Goal: Register for event/course

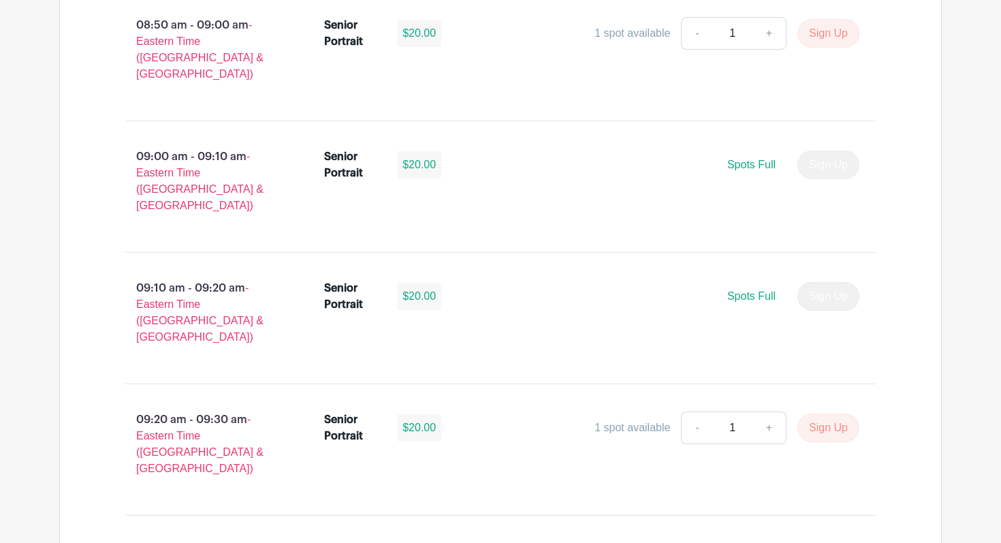
scroll to position [1669, 0]
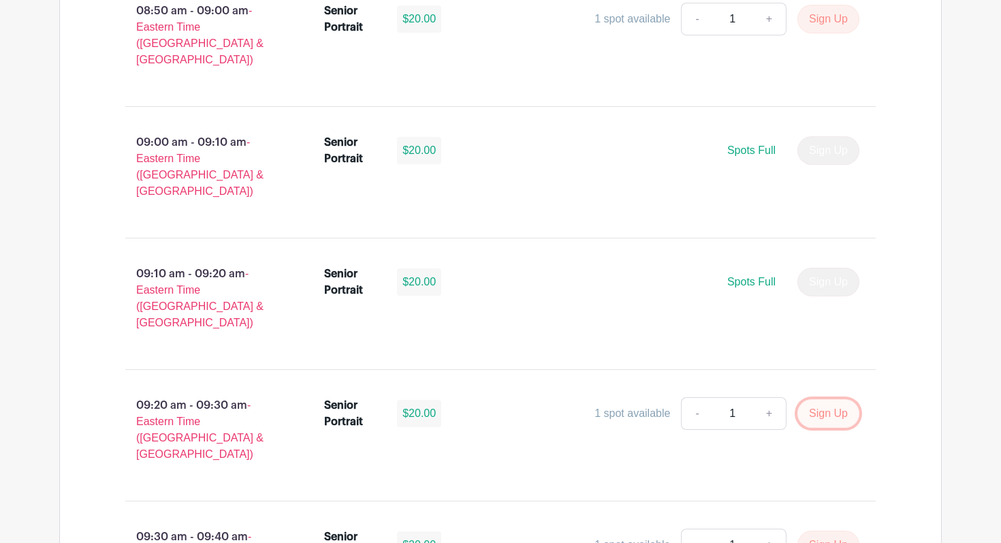
click at [801, 399] on button "Sign Up" at bounding box center [828, 413] width 62 height 29
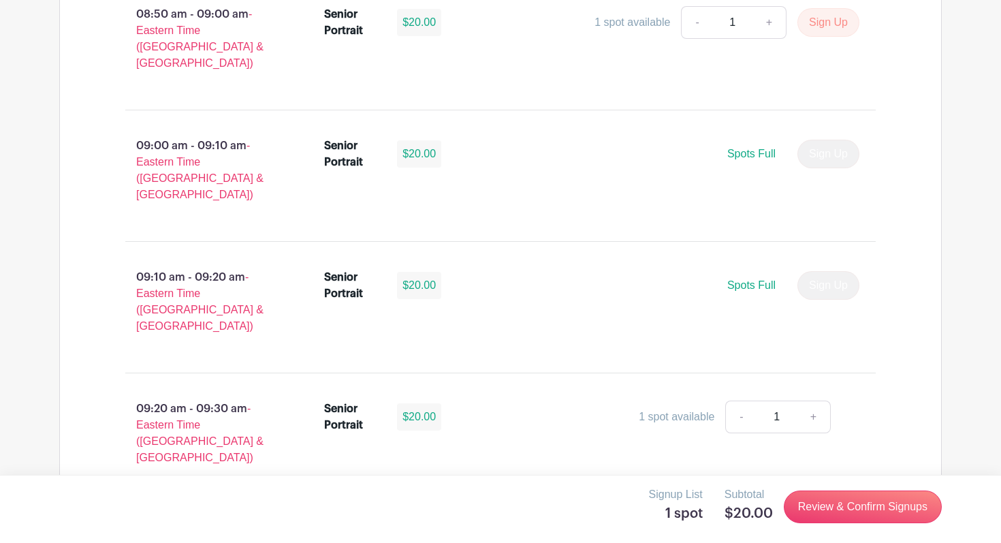
scroll to position [1671, 0]
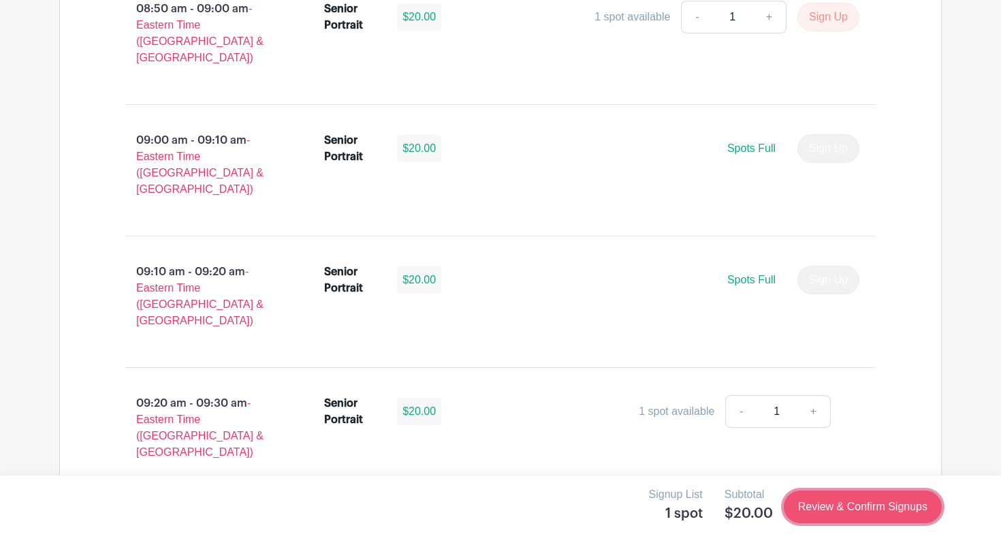
click at [845, 504] on link "Review & Confirm Signups" at bounding box center [863, 506] width 158 height 33
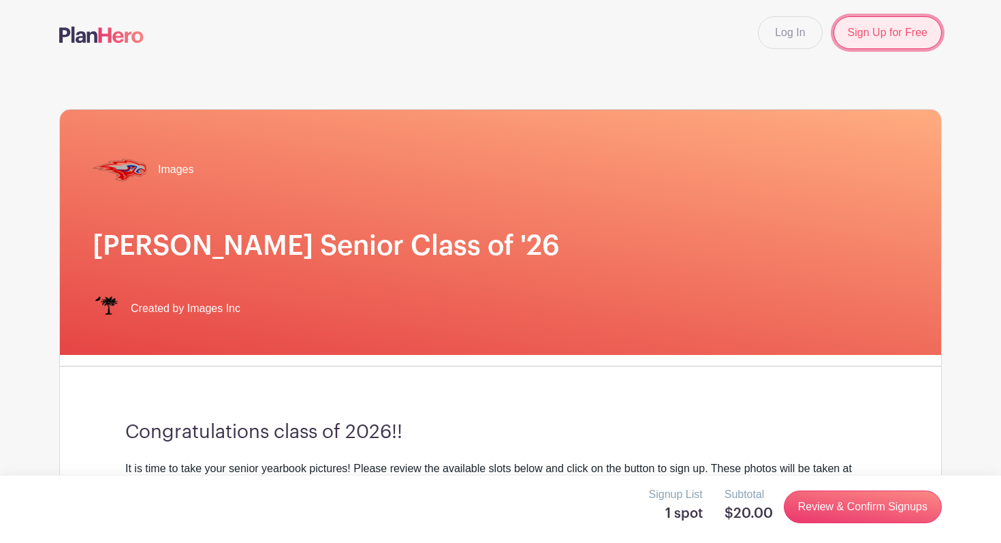
click at [867, 40] on link "Sign Up for Free" at bounding box center [887, 32] width 108 height 33
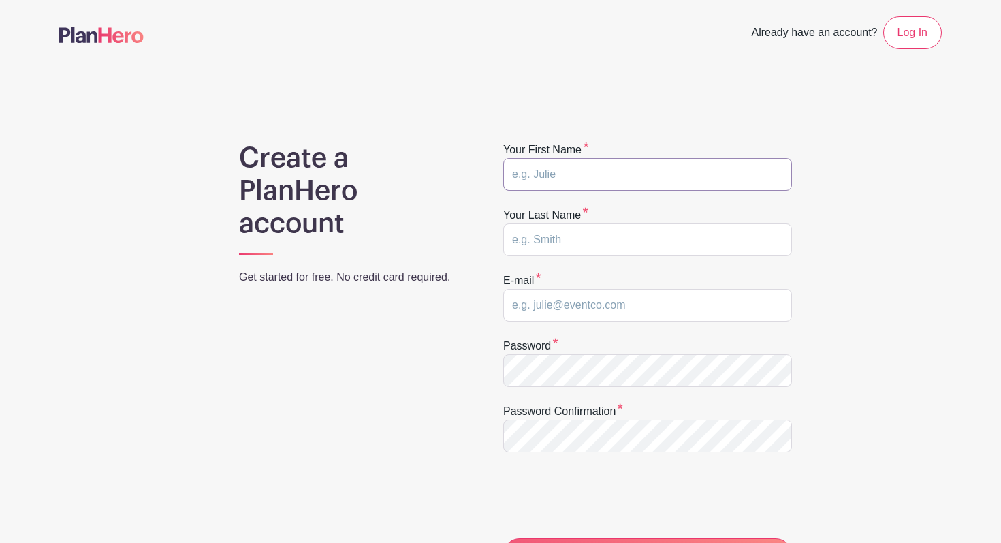
click at [592, 169] on input "text" at bounding box center [647, 174] width 289 height 33
type input "Oluwashindara"
type input "Olatosi"
type input "shindaraswims@gmail.com"
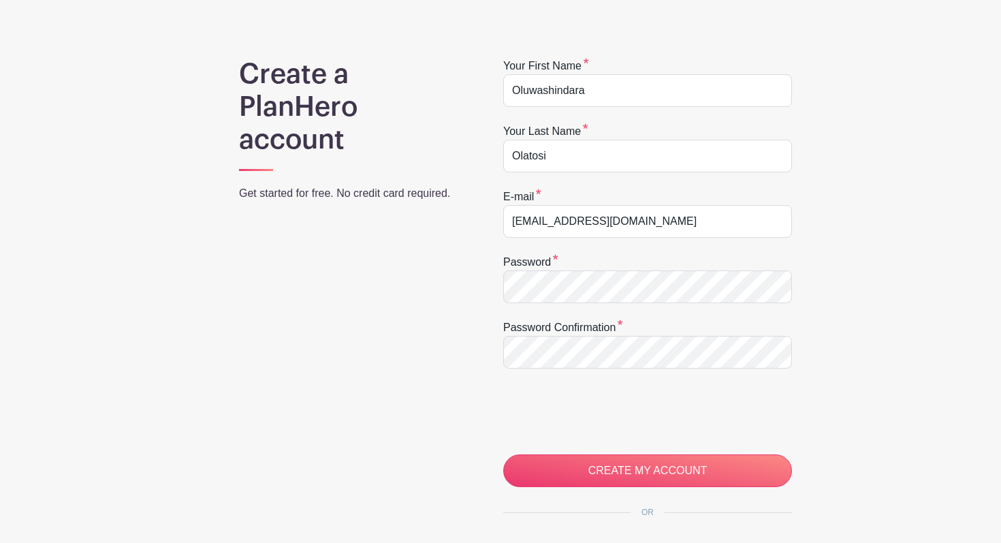
click at [560, 383] on form "Your first name Oluwashindara Your last name Olatosi E-mail shindaraswims@gmail…" at bounding box center [647, 272] width 289 height 429
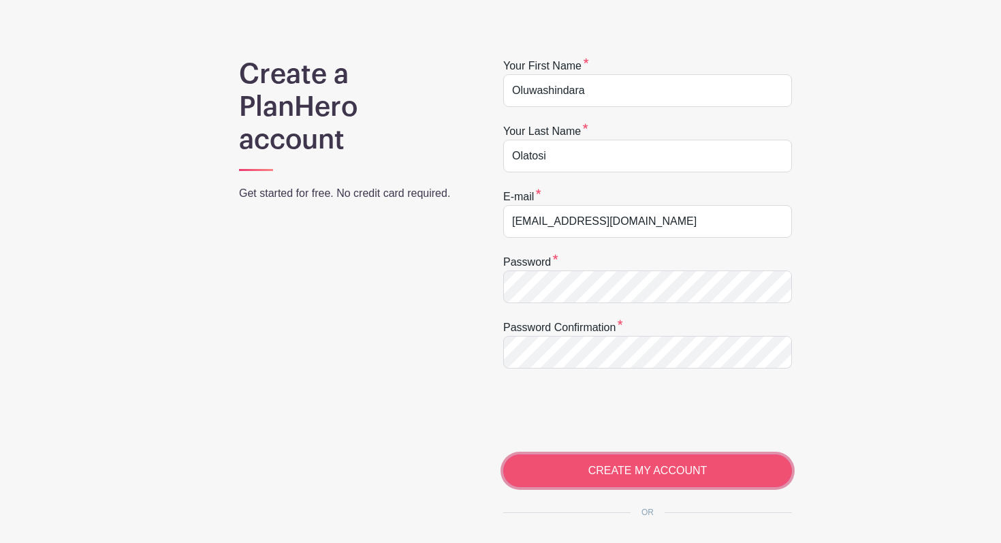
click at [557, 470] on input "CREATE MY ACCOUNT" at bounding box center [647, 470] width 289 height 33
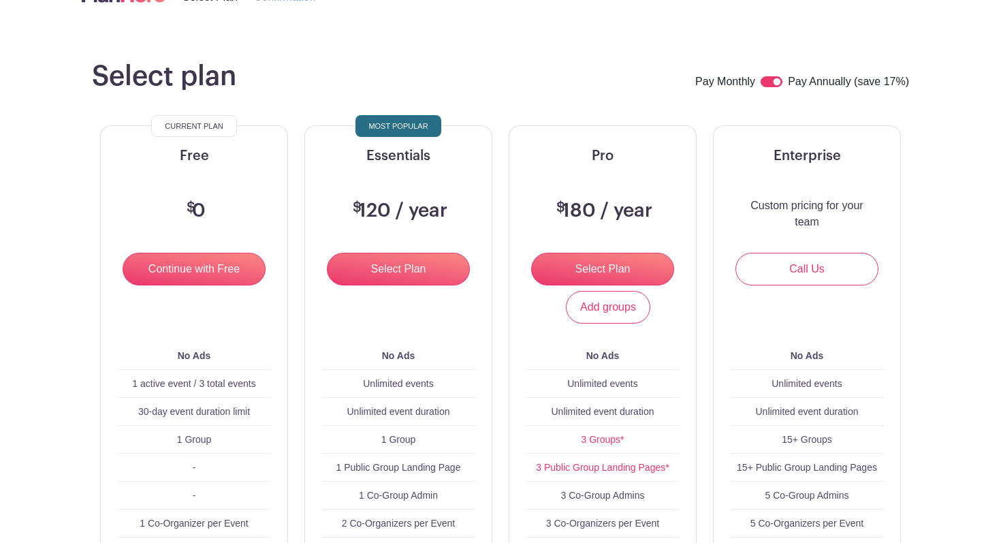
scroll to position [84, 0]
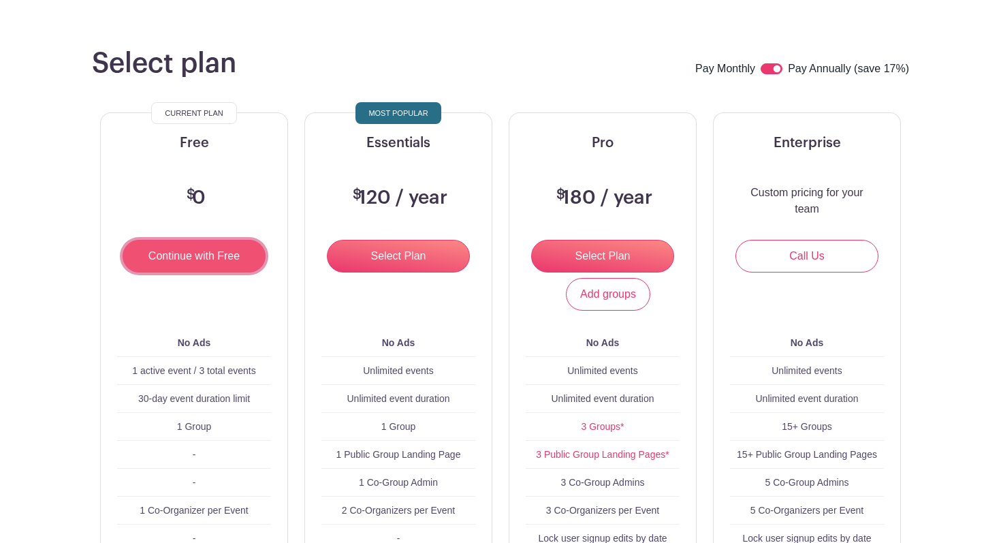
click at [234, 260] on input "Continue with Free" at bounding box center [194, 256] width 143 height 33
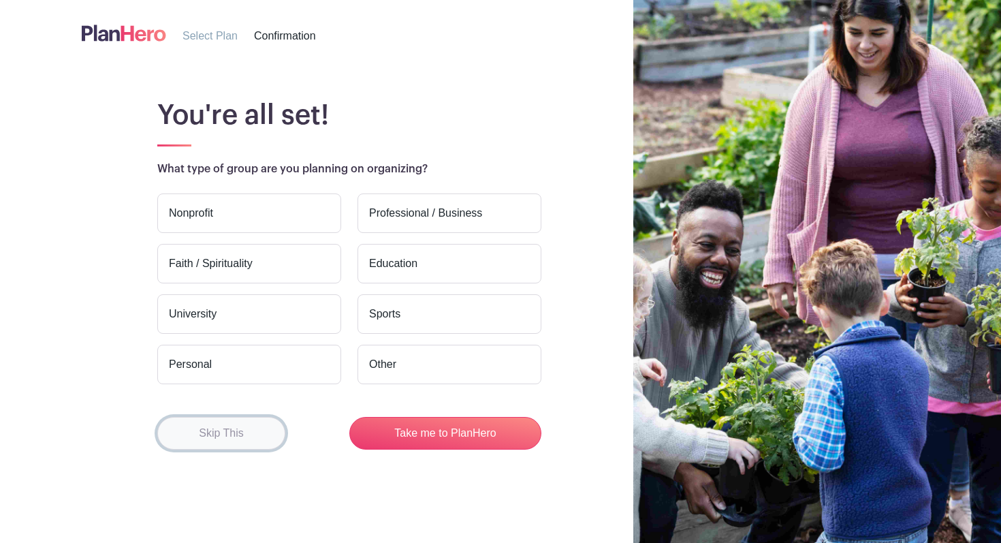
click at [252, 419] on button "Skip This" at bounding box center [221, 433] width 128 height 33
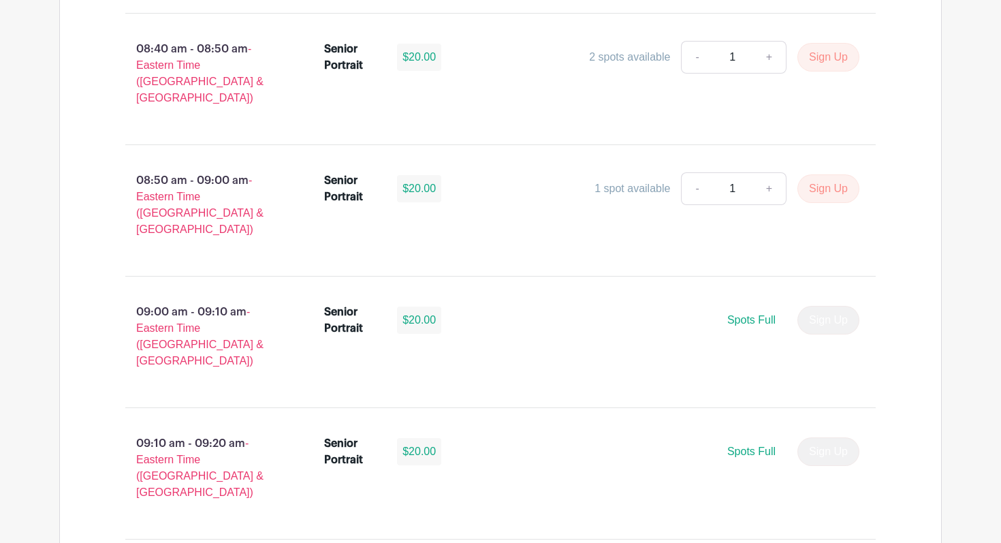
scroll to position [1586, 0]
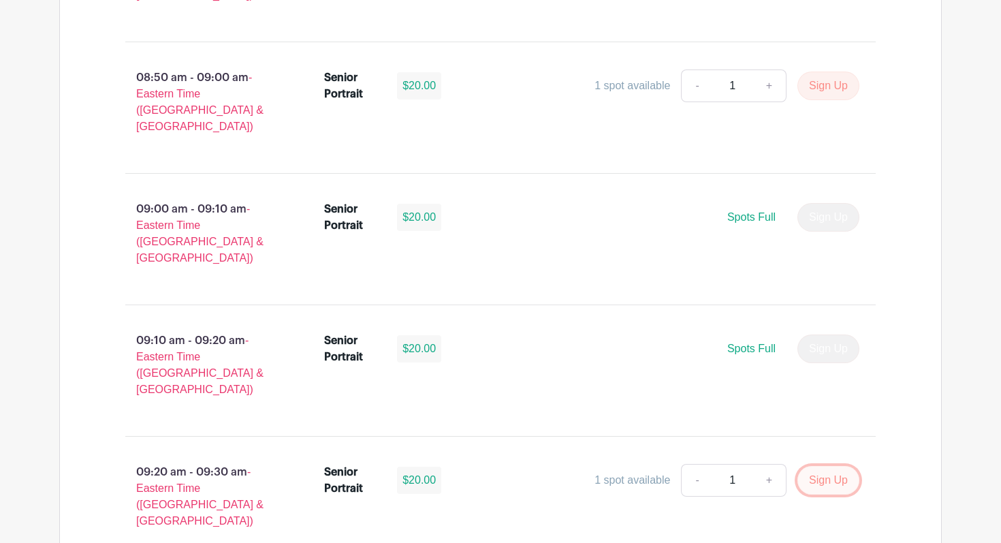
click at [830, 466] on button "Sign Up" at bounding box center [828, 480] width 62 height 29
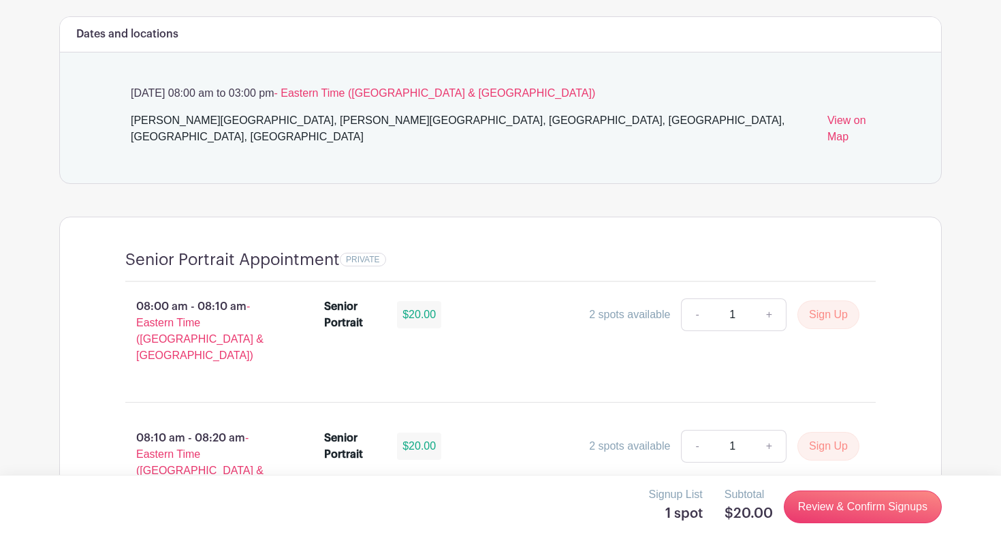
scroll to position [696, 0]
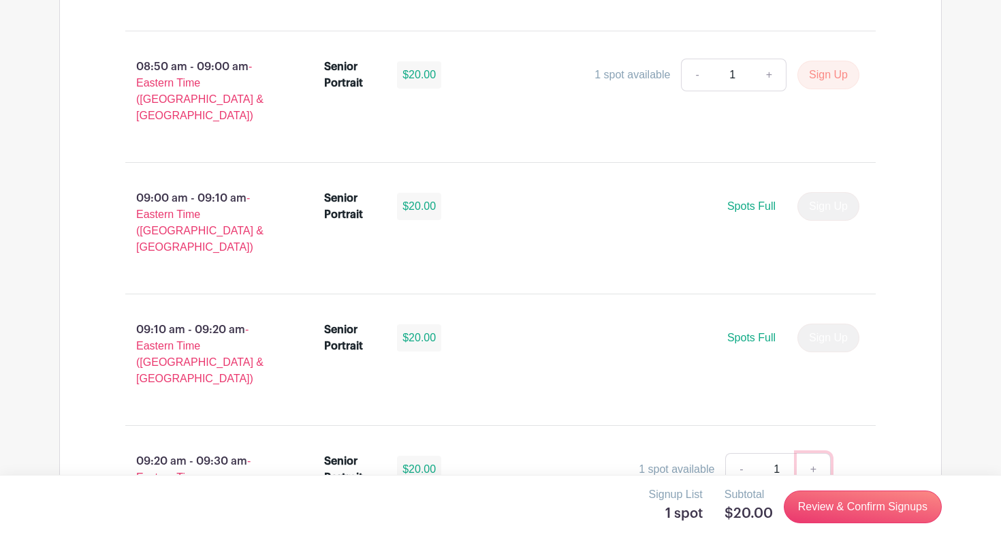
click at [813, 453] on link "+" at bounding box center [813, 469] width 34 height 33
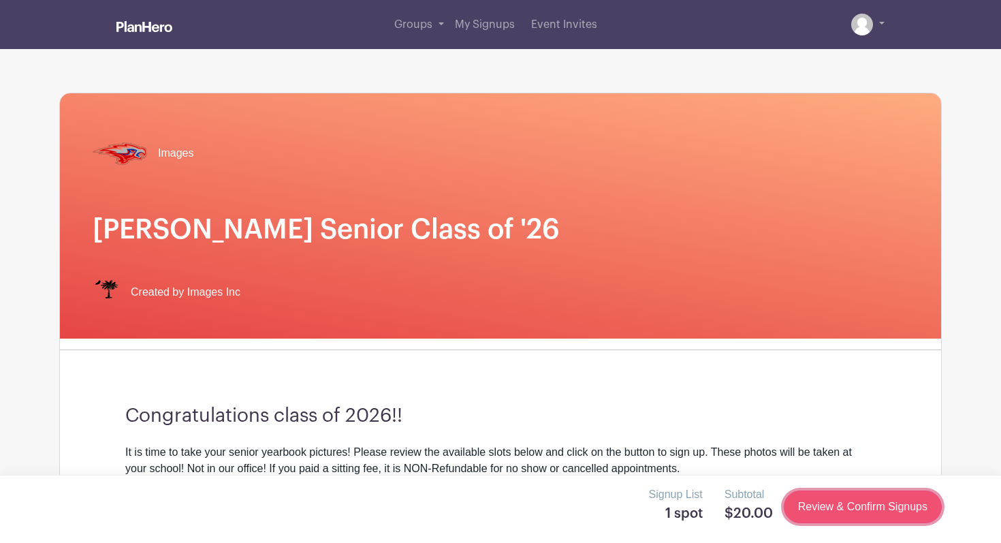
click at [813, 502] on link "Review & Confirm Signups" at bounding box center [863, 506] width 158 height 33
click at [816, 504] on link "Review & Confirm Signups" at bounding box center [863, 506] width 158 height 33
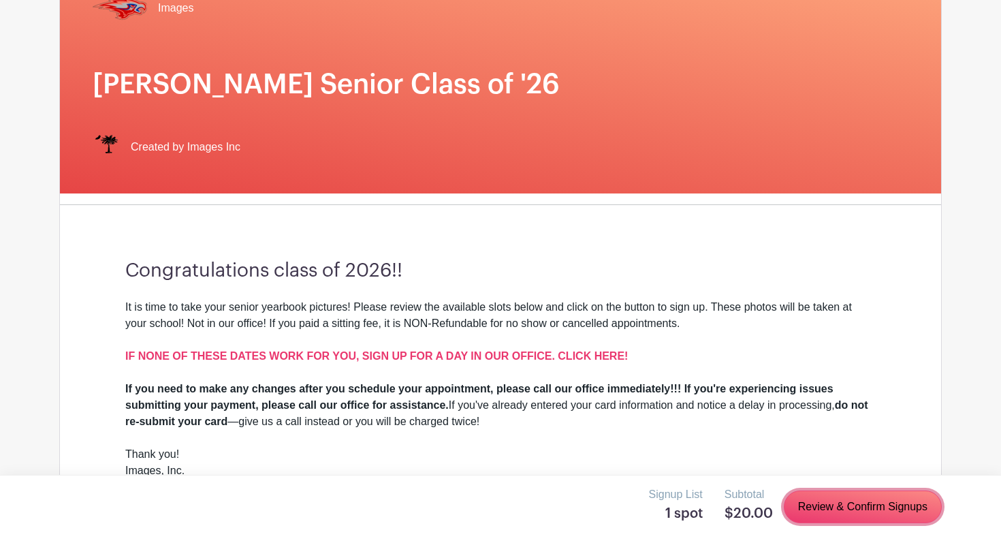
scroll to position [169, 0]
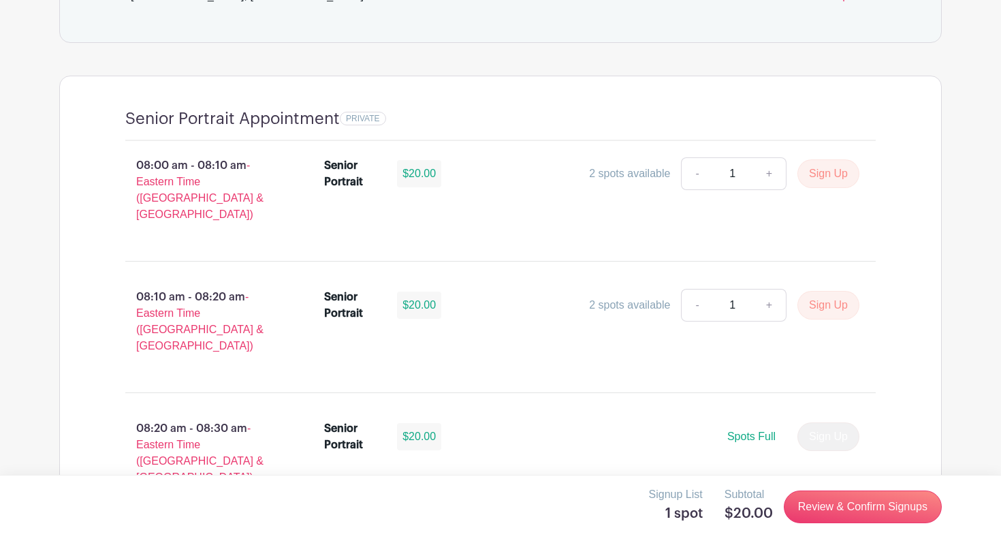
scroll to position [944, 0]
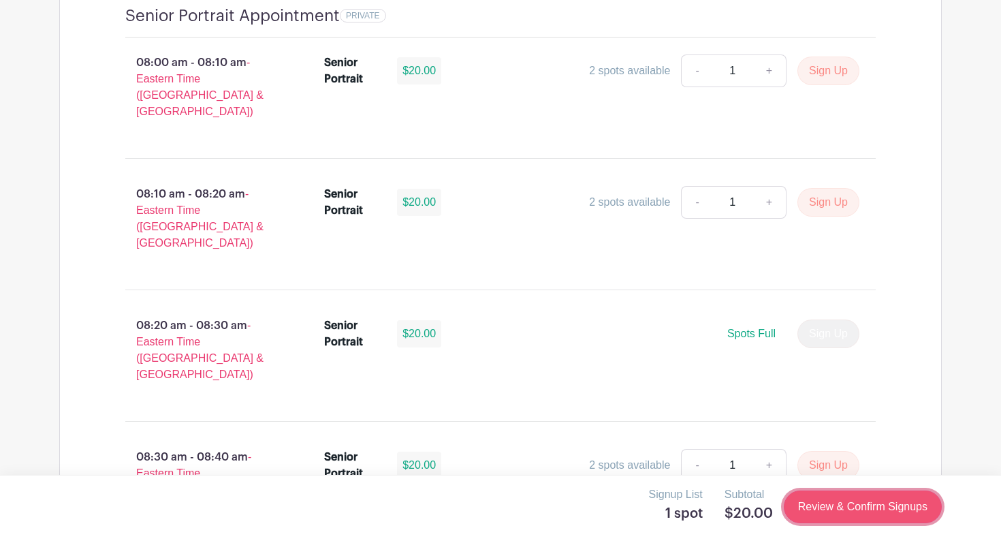
click at [822, 496] on link "Review & Confirm Signups" at bounding box center [863, 506] width 158 height 33
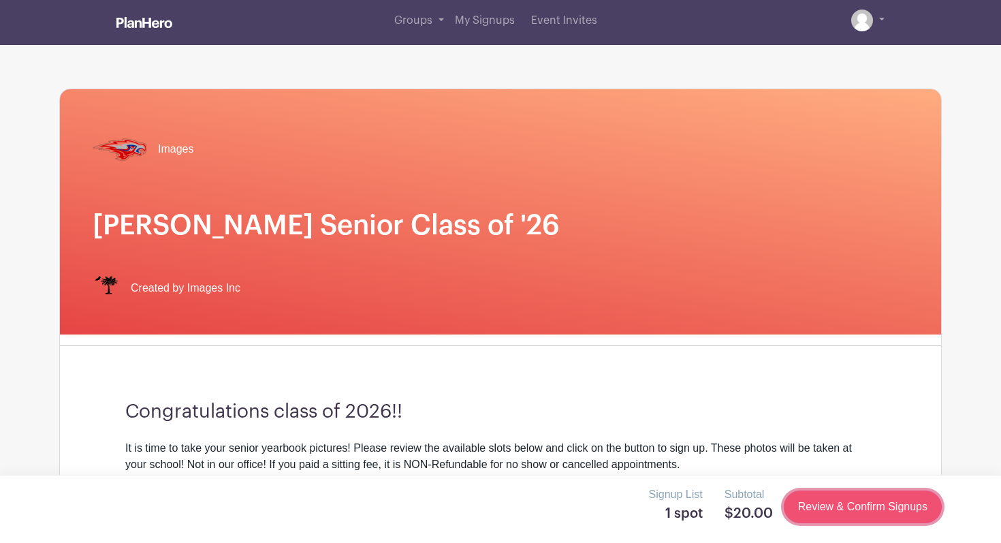
scroll to position [0, 0]
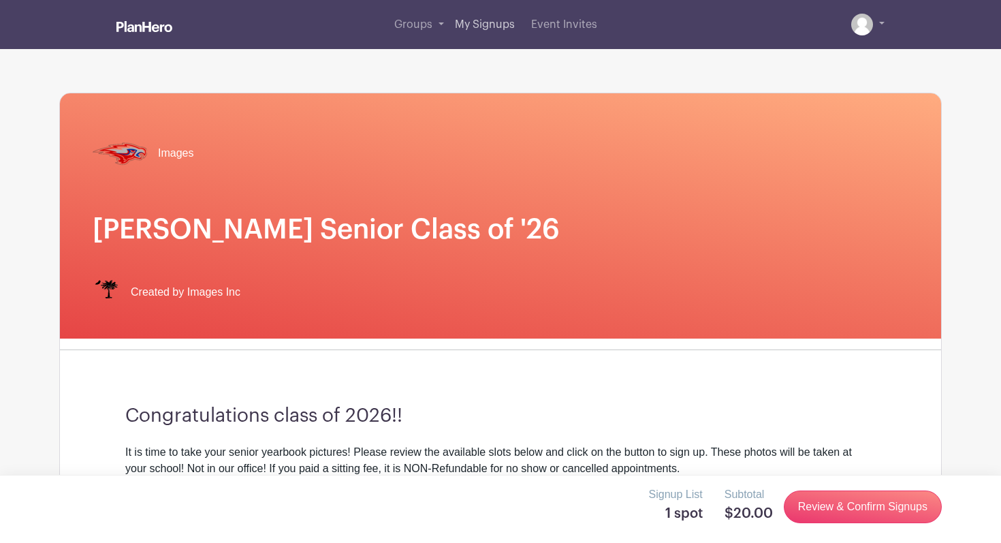
click at [485, 27] on span "My Signups" at bounding box center [485, 24] width 60 height 11
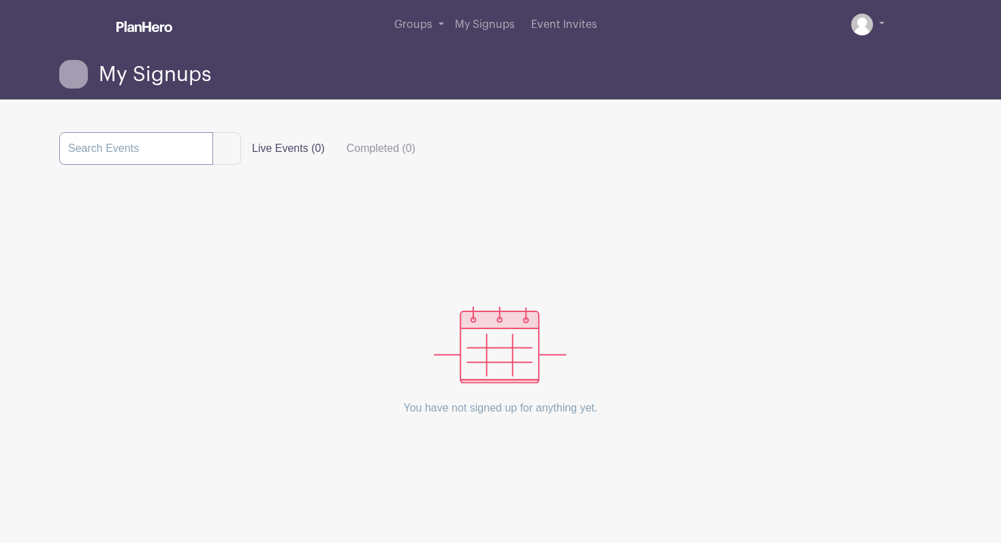
click at [167, 144] on input "search" at bounding box center [136, 148] width 154 height 33
click at [400, 25] on span "Groups" at bounding box center [413, 24] width 38 height 11
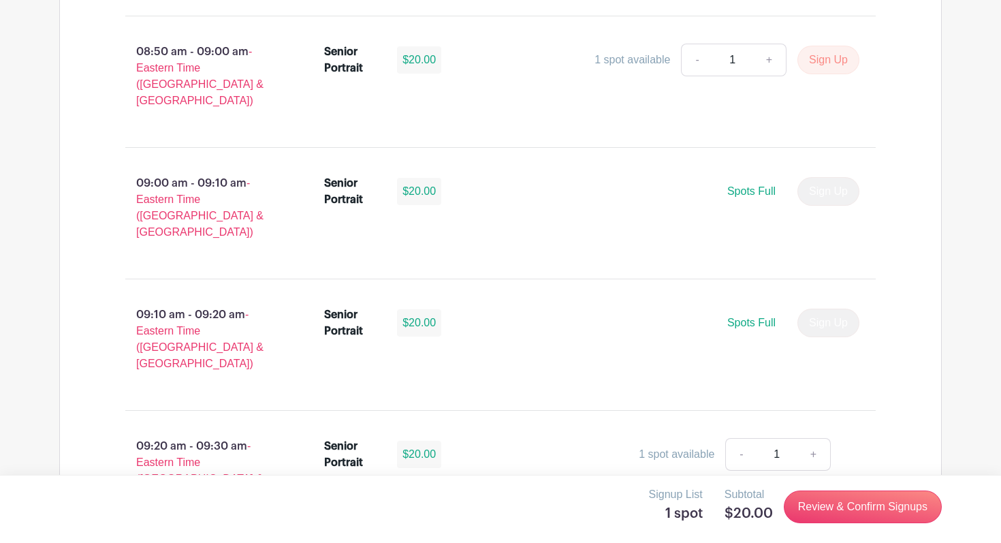
scroll to position [1616, 0]
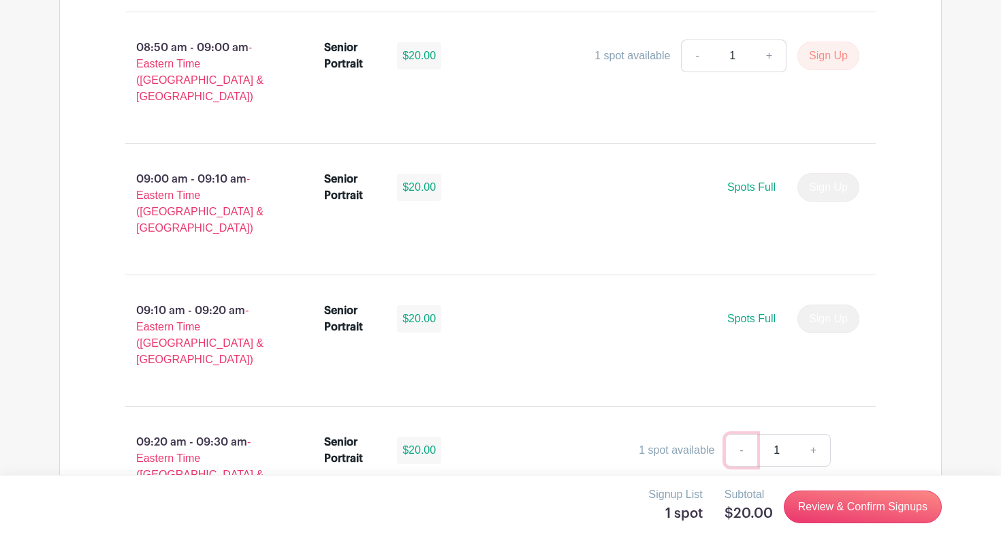
click at [745, 434] on link "-" at bounding box center [740, 450] width 31 height 33
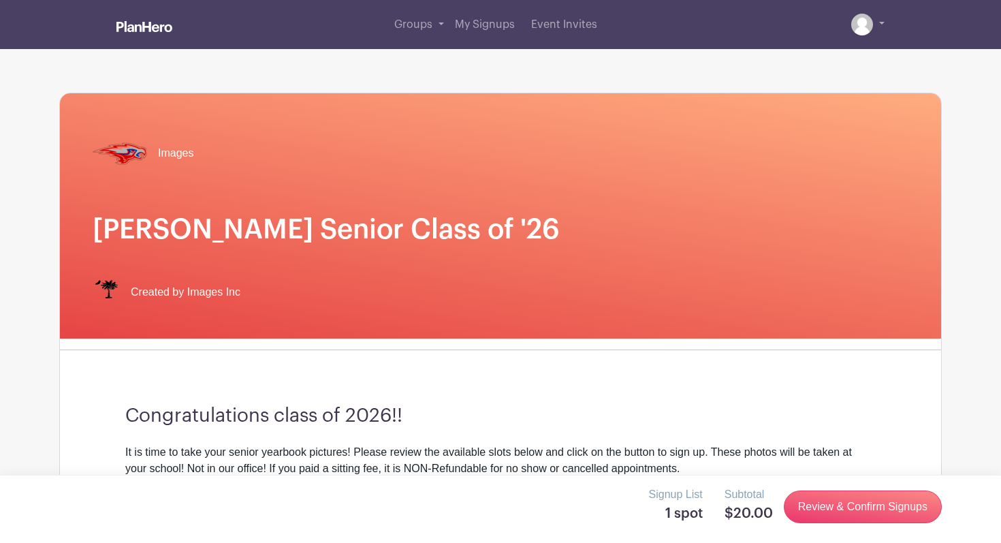
click at [685, 506] on h5 "1 spot" at bounding box center [676, 513] width 54 height 16
click at [808, 513] on link "Review & Confirm Signups" at bounding box center [863, 506] width 158 height 33
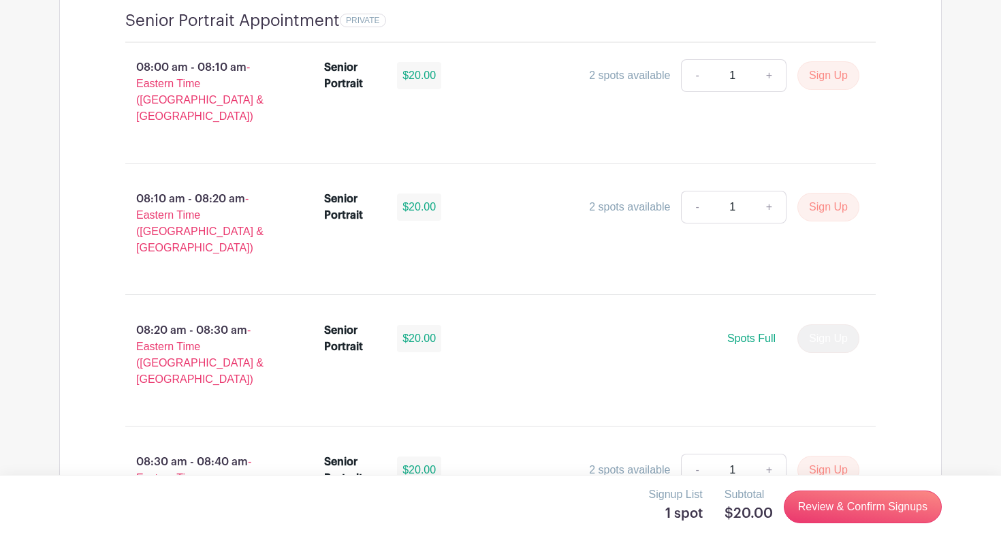
scroll to position [977, 0]
